Goal: Information Seeking & Learning: Find specific page/section

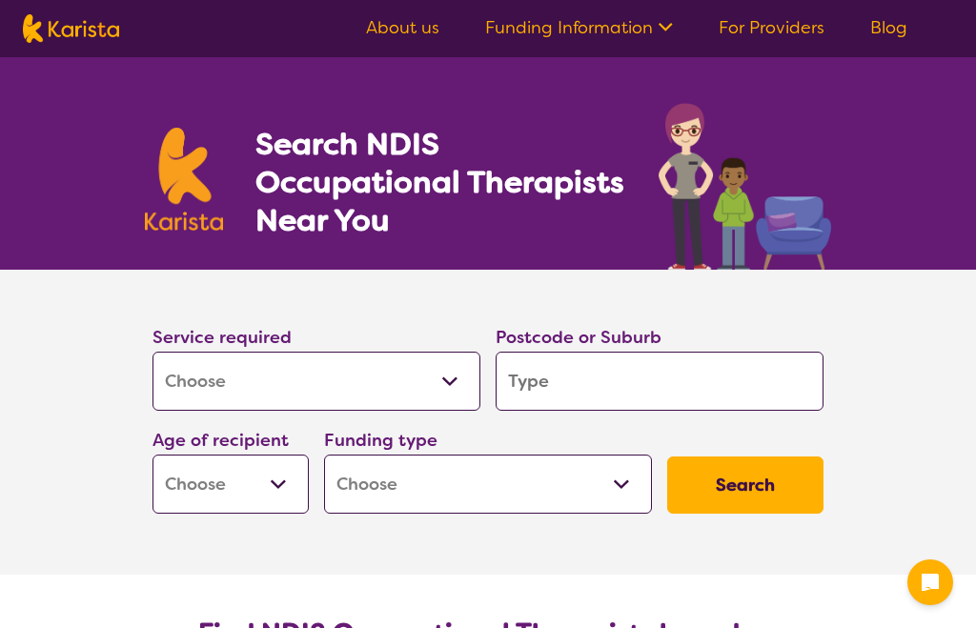
select select "[MEDICAL_DATA]"
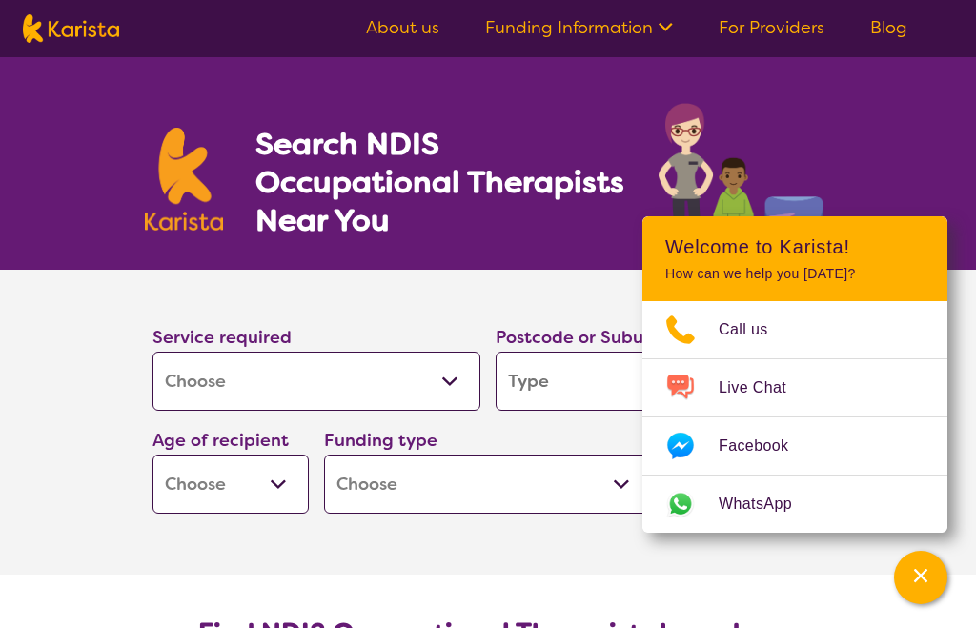
click at [549, 375] on input "search" at bounding box center [660, 381] width 328 height 59
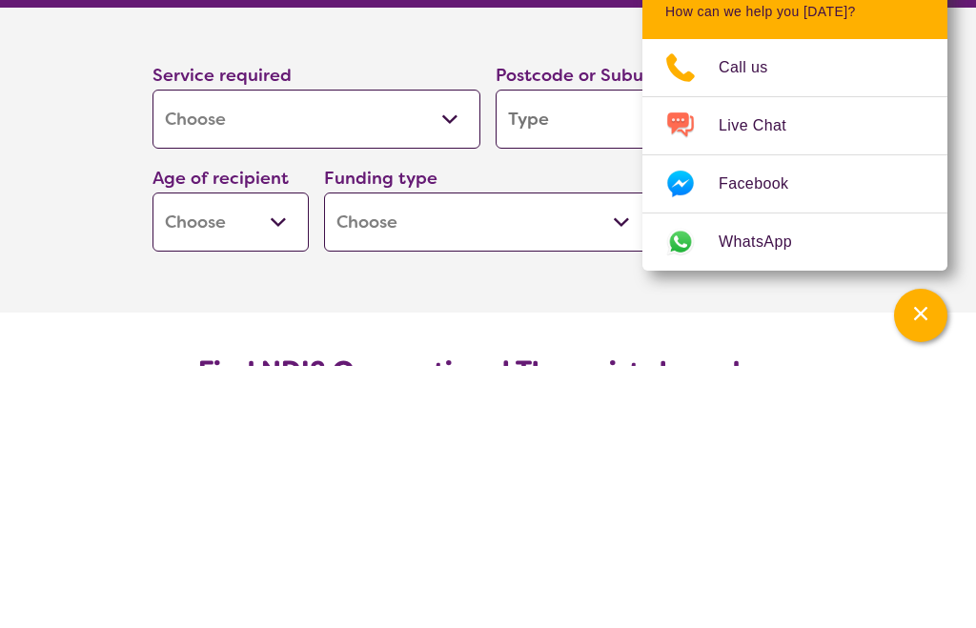
type input "2"
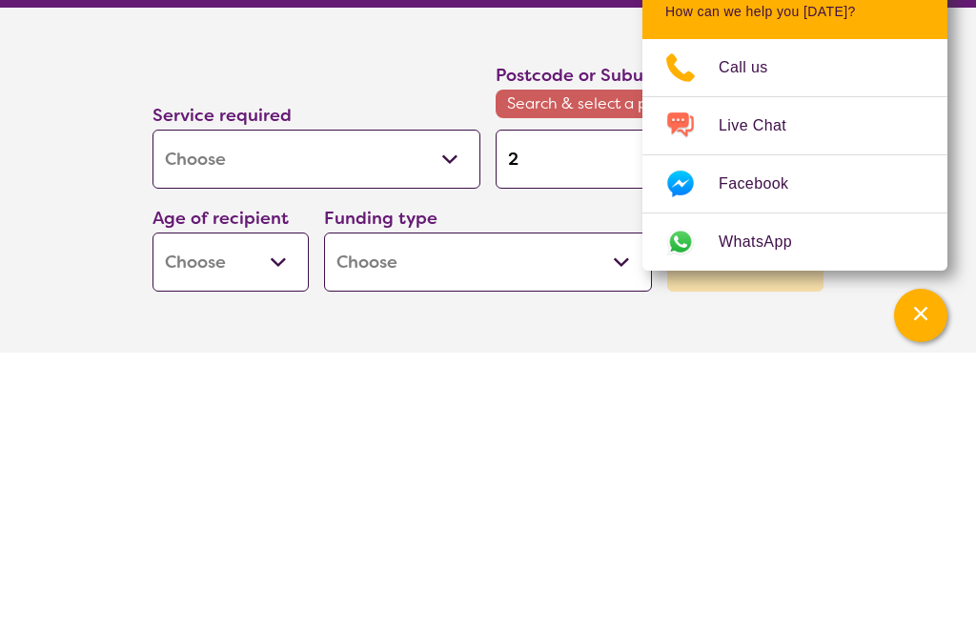
type input "27"
type input "279"
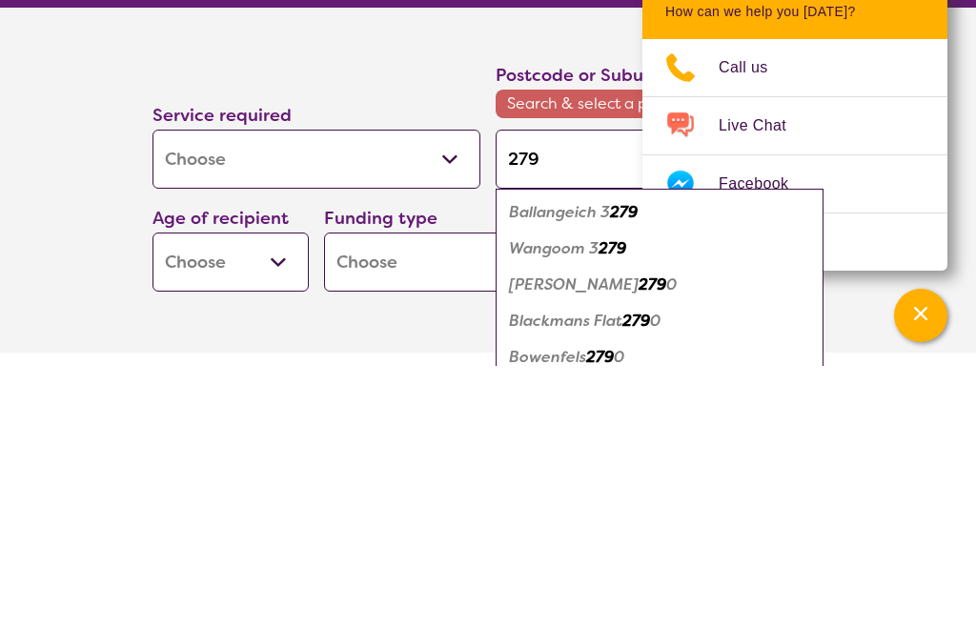
type input "2790"
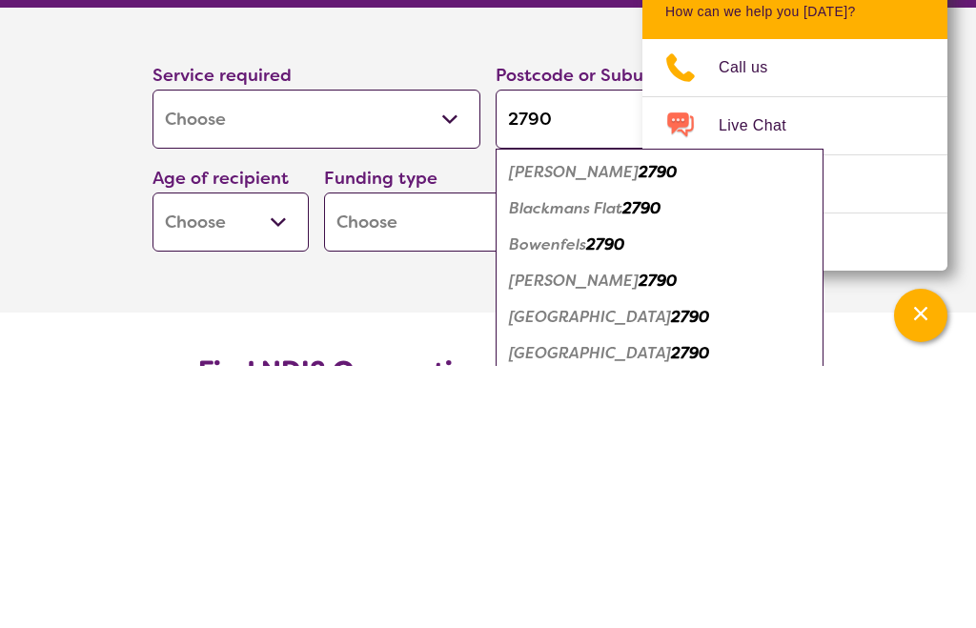
type input "2790"
click at [284, 455] on select "Early Childhood - 0 to 9 Child - 10 to 11 Adolescent - 12 to 17 Adult - 18 to 6…" at bounding box center [231, 484] width 156 height 59
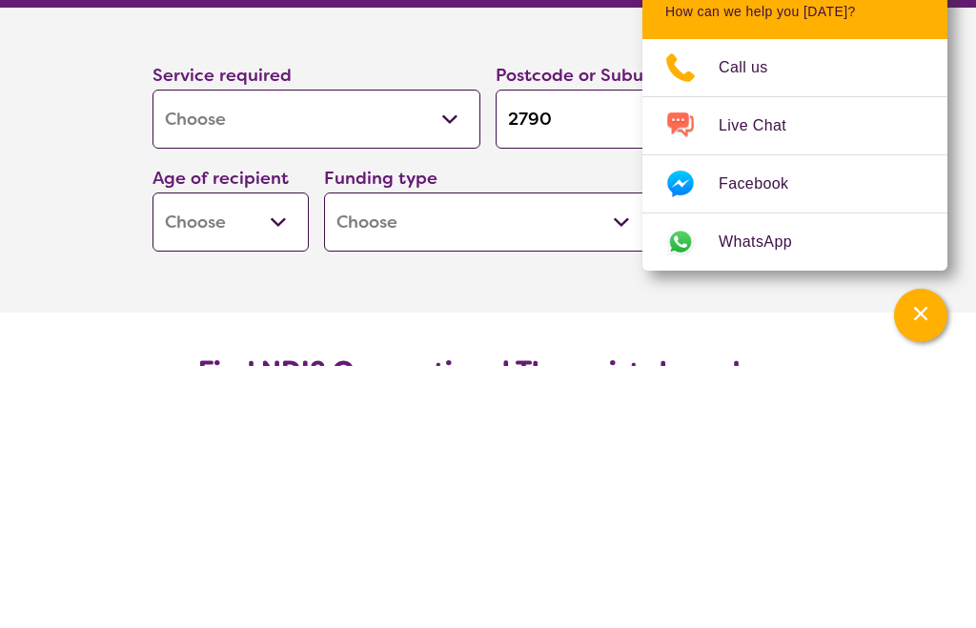
scroll to position [365, 0]
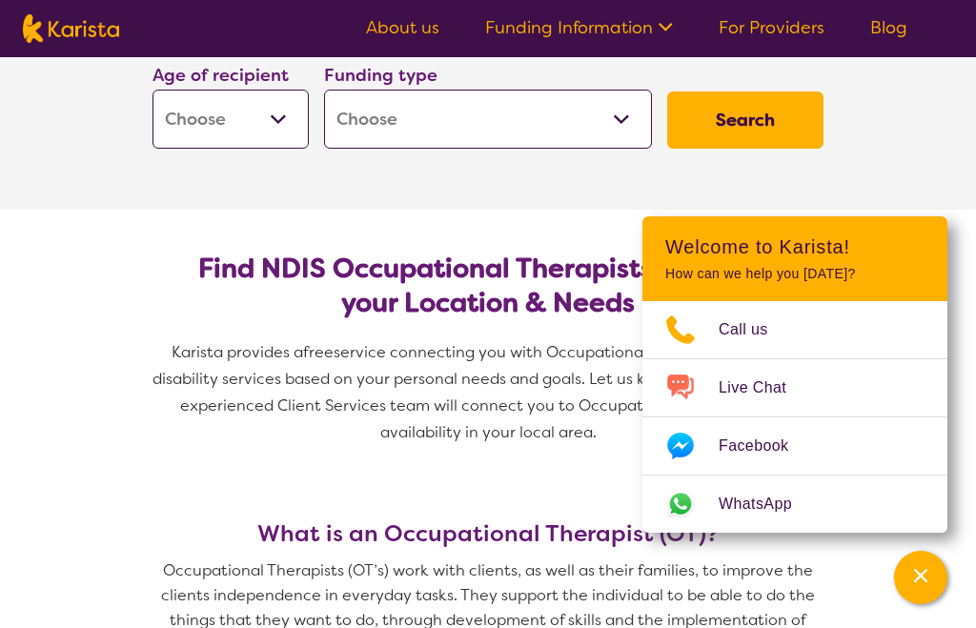
click at [626, 114] on select "Home Care Package (HCP) National Disability Insurance Scheme (NDIS) I don't know" at bounding box center [488, 119] width 328 height 59
select select "NDIS"
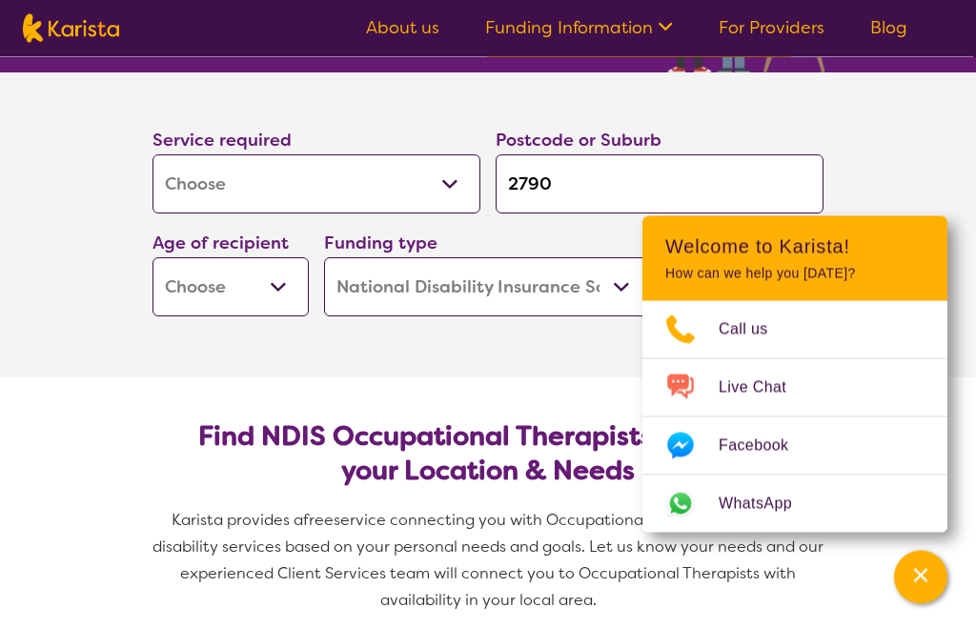
scroll to position [196, 0]
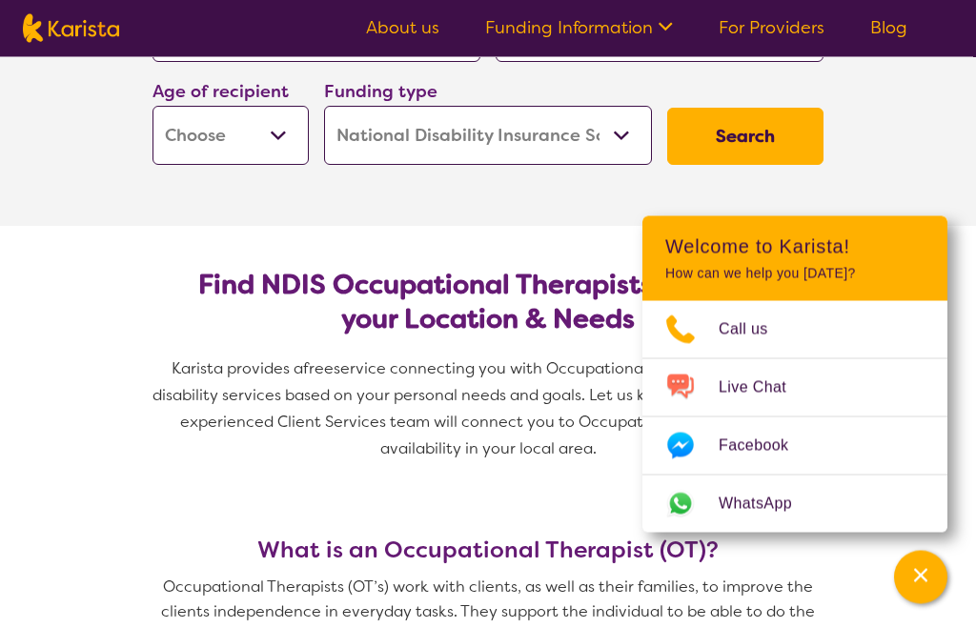
click at [736, 133] on button "Search" at bounding box center [745, 137] width 156 height 57
click at [275, 128] on select "Early Childhood - 0 to 9 Child - 10 to 11 Adolescent - 12 to 17 Adult - 18 to 6…" at bounding box center [231, 135] width 156 height 59
click at [281, 130] on select "Early Childhood - 0 to 9 Child - 10 to 11 Adolescent - 12 to 17 Adult - 18 to 6…" at bounding box center [231, 135] width 156 height 59
select select "AD"
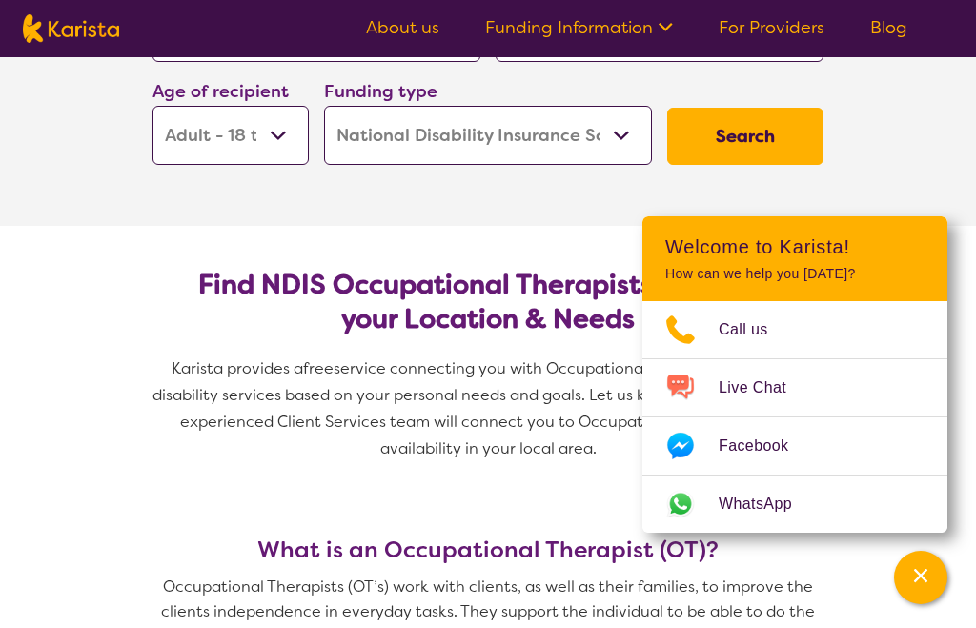
select select "AD"
click at [747, 122] on button "Search" at bounding box center [745, 136] width 156 height 57
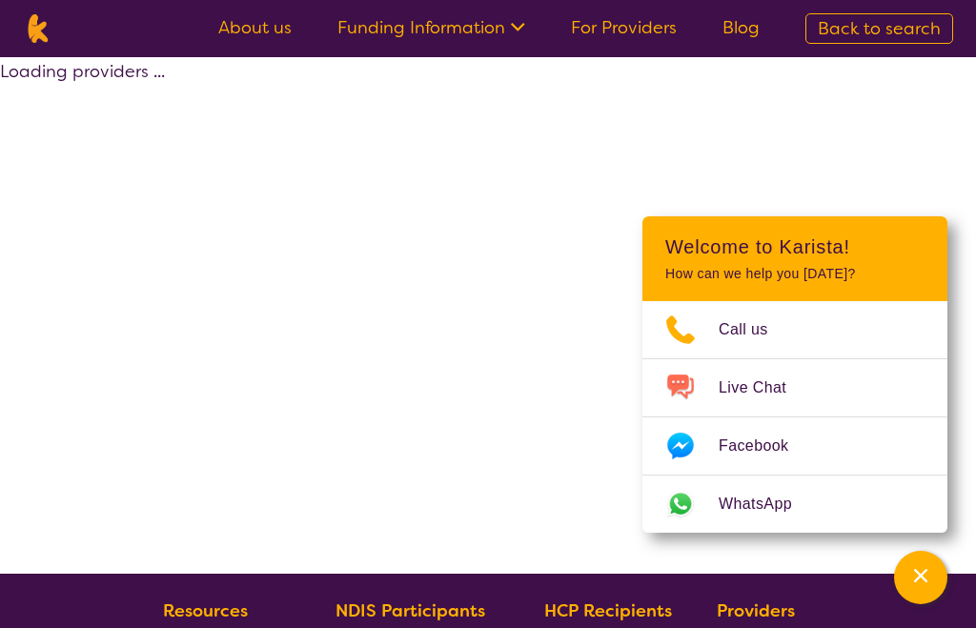
scroll to position [1, 0]
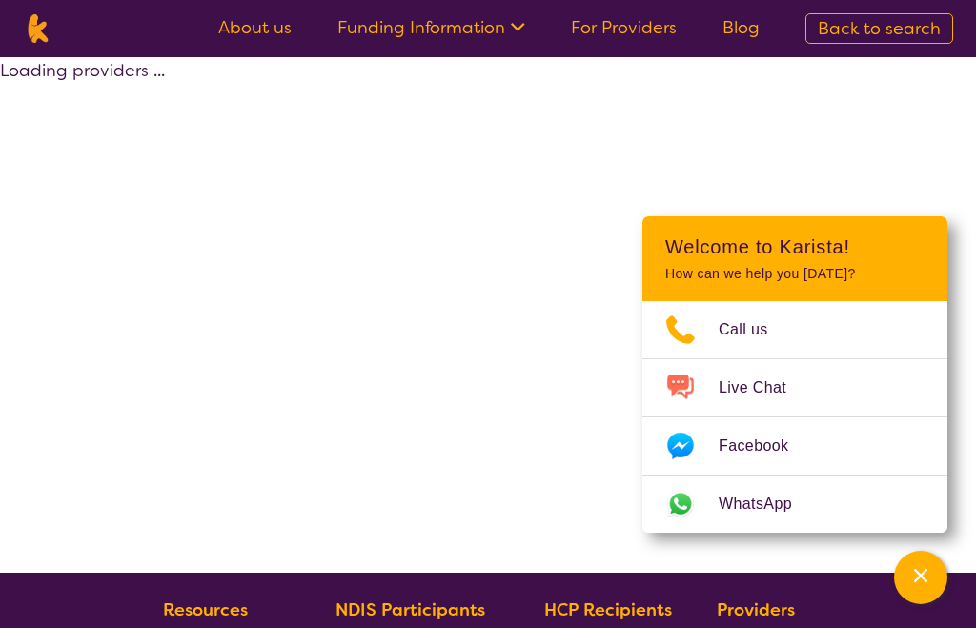
select select "by_score"
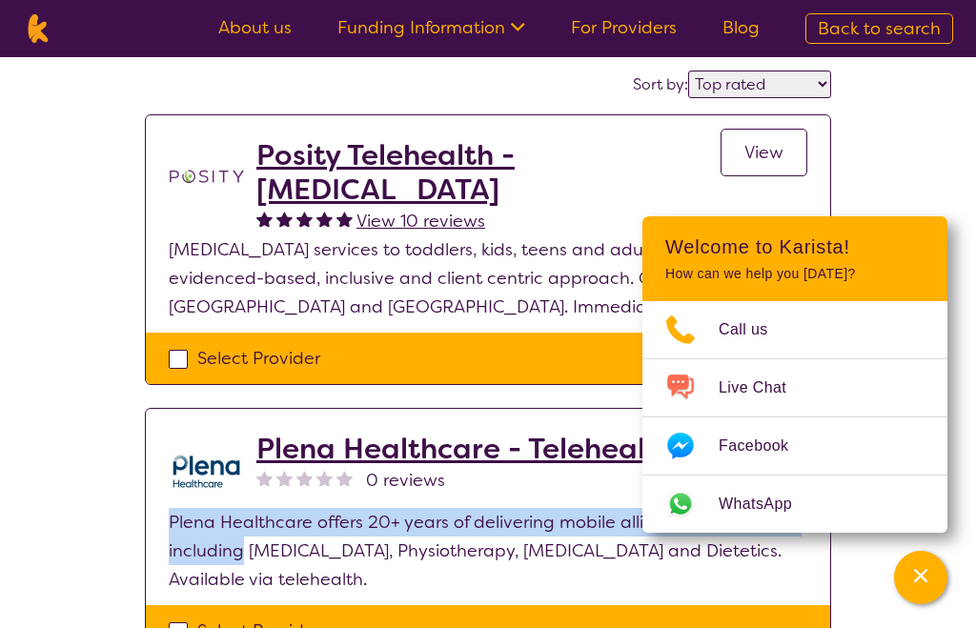
scroll to position [116, 0]
